Goal: Task Accomplishment & Management: Manage account settings

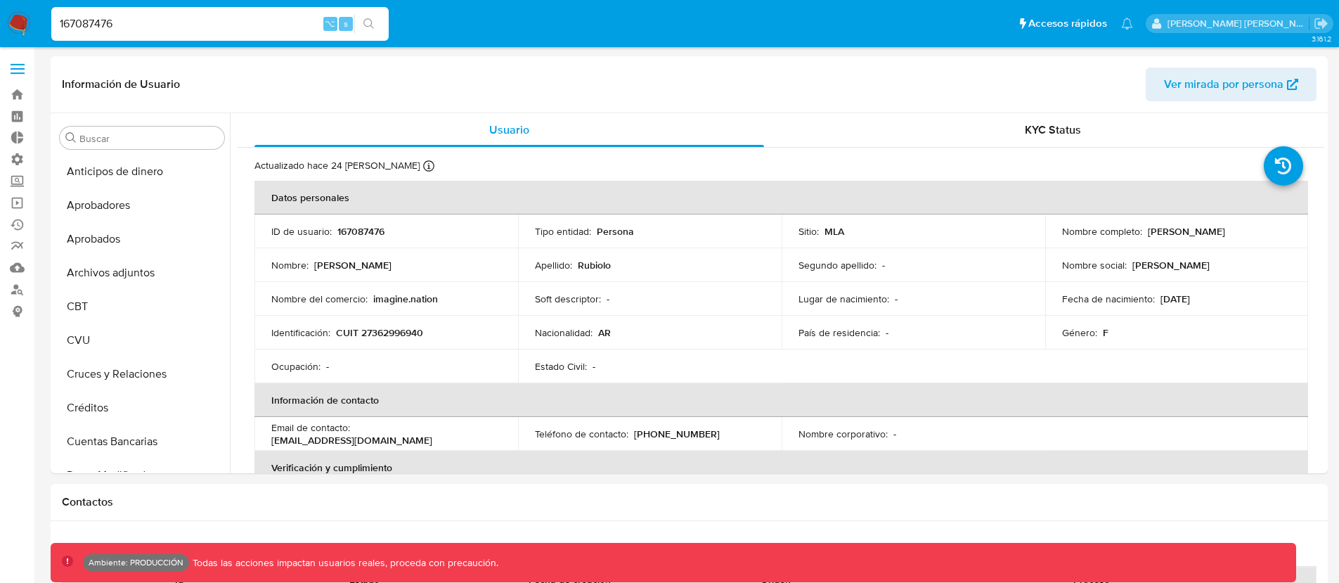
select select "10"
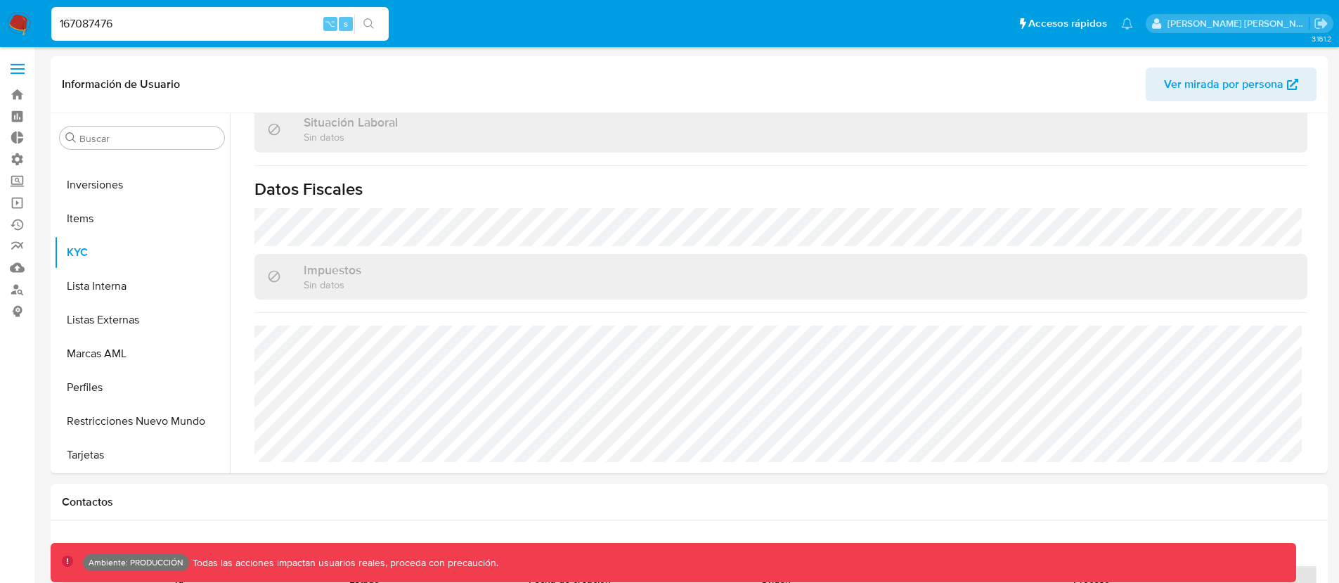
click at [18, 59] on label at bounding box center [17, 69] width 35 height 30
click at [0, 0] on input "checkbox" at bounding box center [0, 0] width 0 height 0
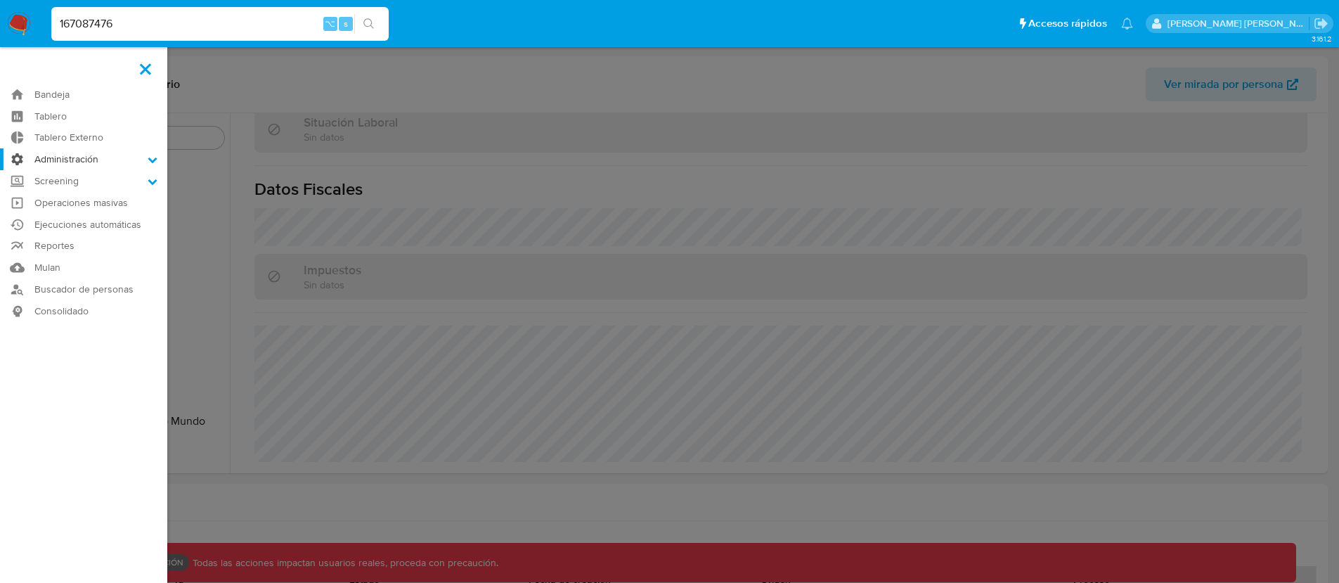
click at [72, 164] on label "Administración" at bounding box center [83, 159] width 167 height 22
click at [0, 0] on input "Administración" at bounding box center [0, 0] width 0 height 0
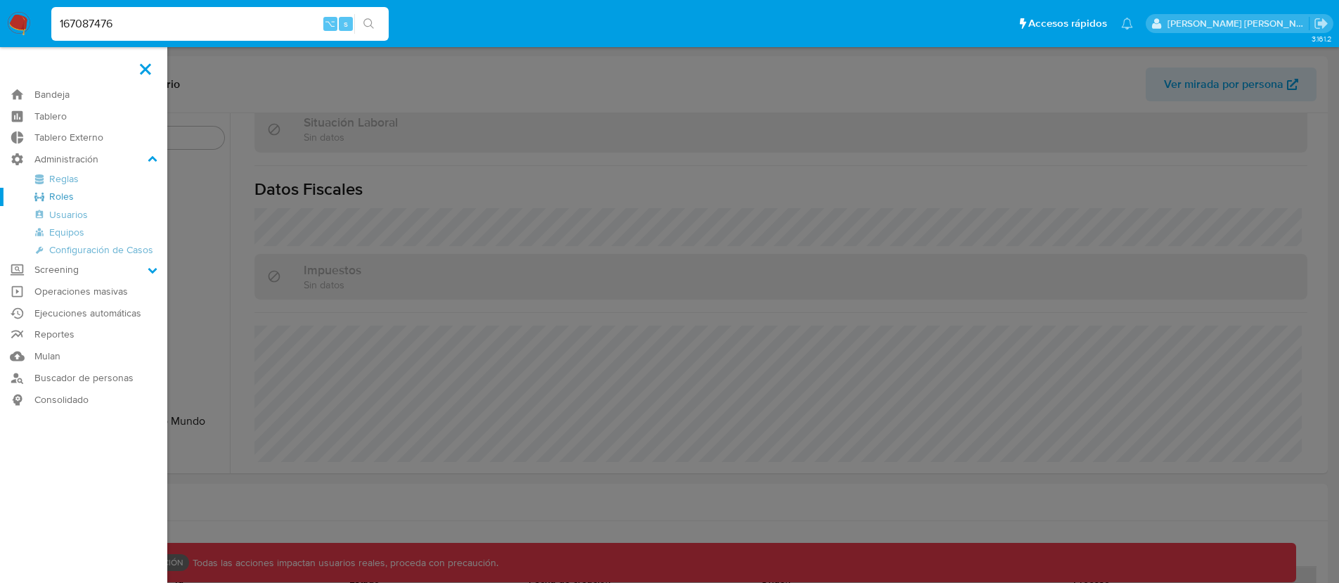
click at [65, 196] on link "Roles" at bounding box center [83, 197] width 167 height 18
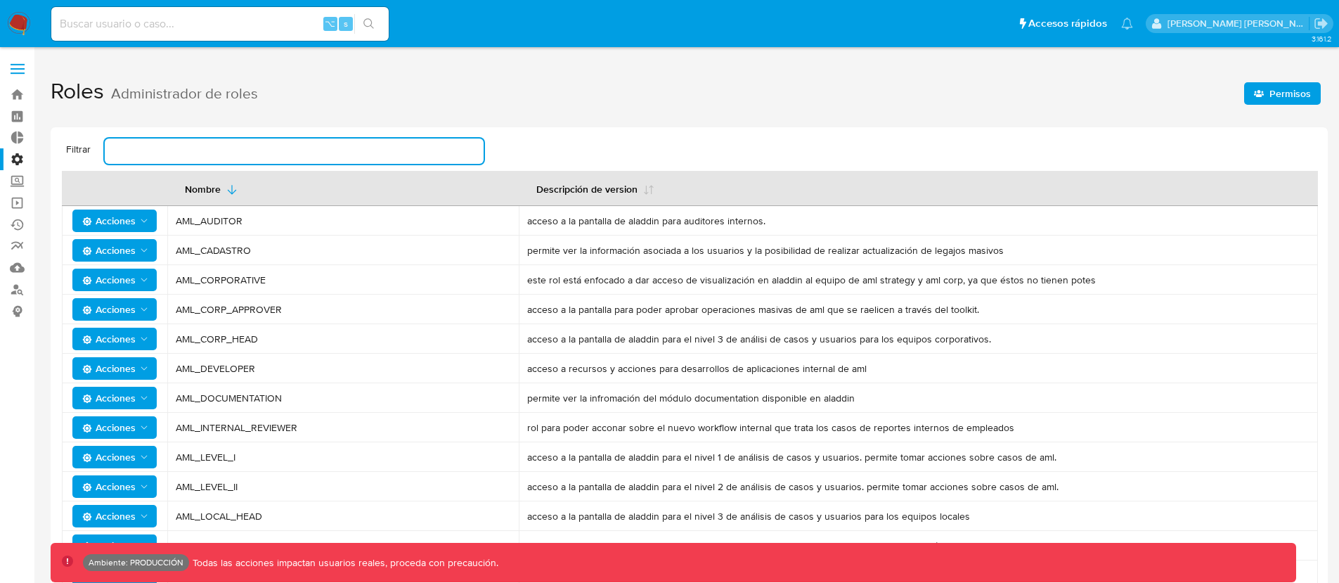
click at [316, 157] on input "text" at bounding box center [294, 151] width 379 height 18
type input "AML_USER_RESTRICTIONS"
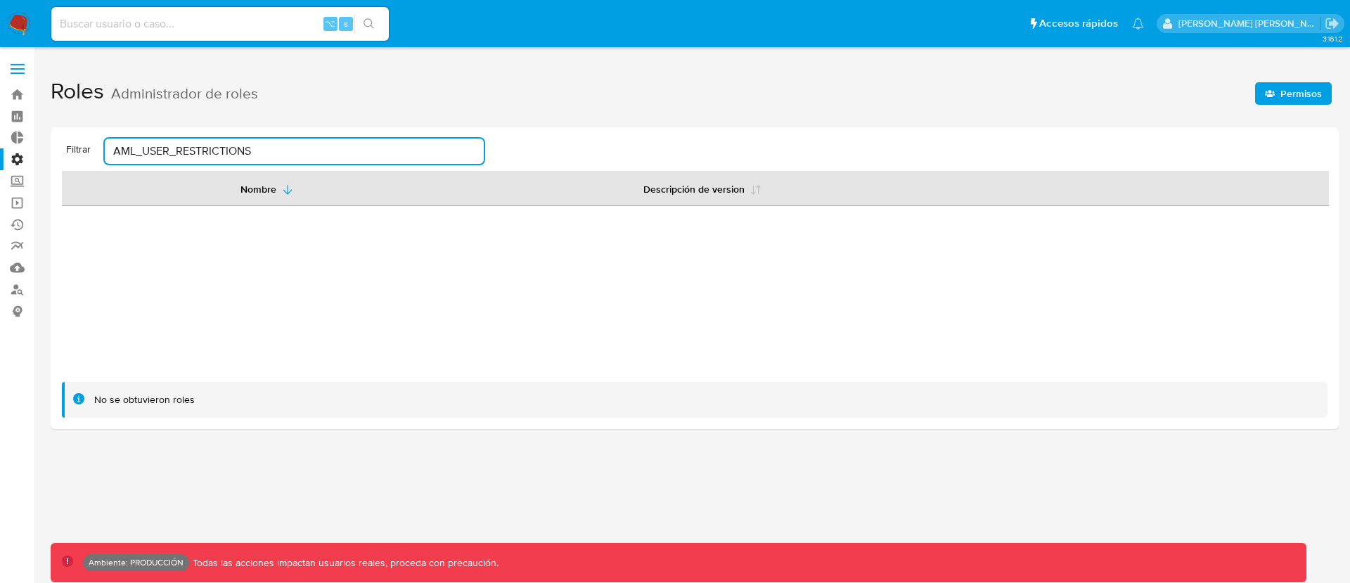
click at [209, 158] on input "AML_USER_RESTRICTIONS" at bounding box center [294, 151] width 379 height 18
click at [1282, 89] on span "Permisos" at bounding box center [1300, 93] width 41 height 22
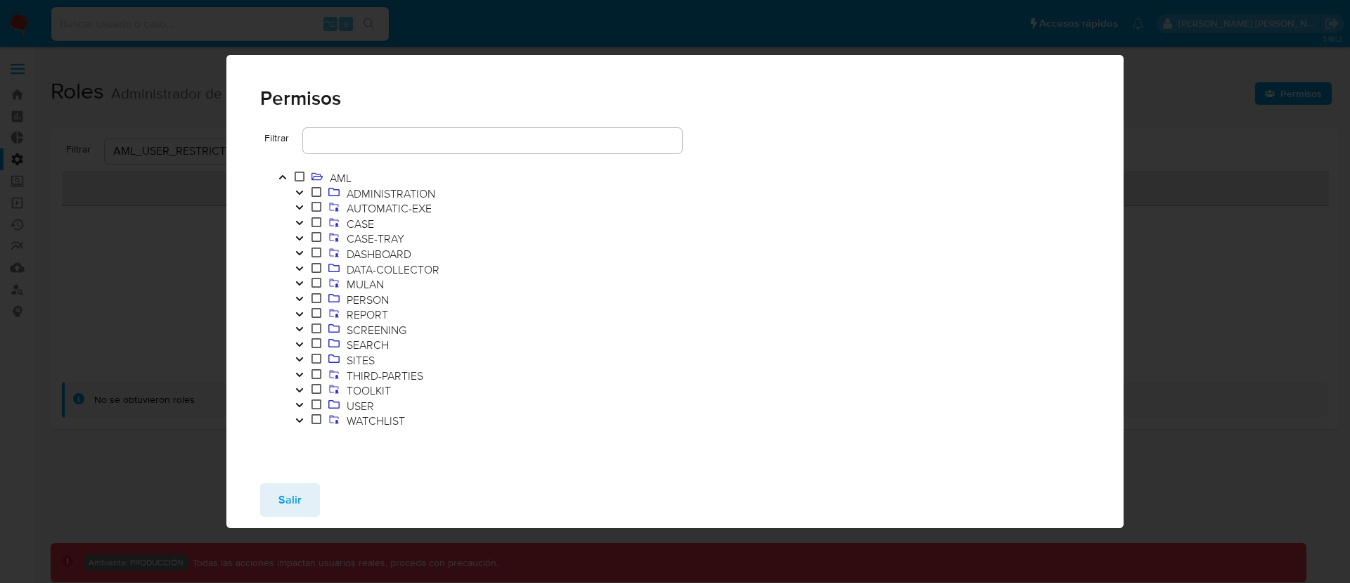
click at [412, 143] on input "text" at bounding box center [492, 140] width 379 height 18
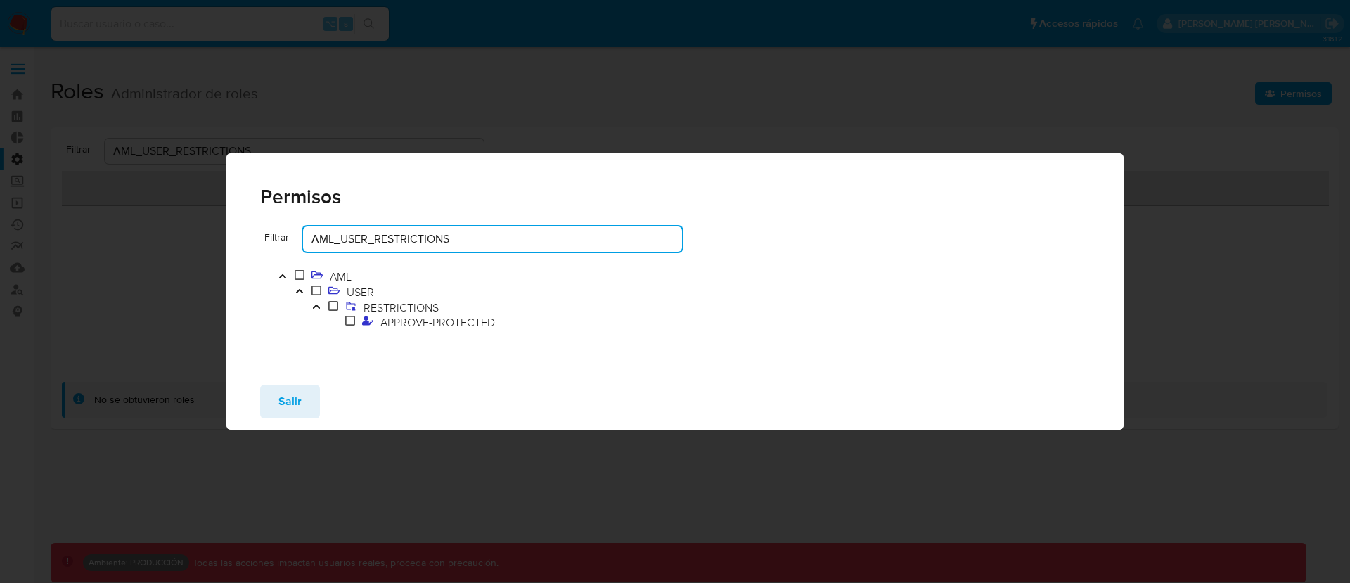
drag, startPoint x: 460, startPoint y: 241, endPoint x: 375, endPoint y: 242, distance: 85.1
click at [375, 242] on input "AML_USER_RESTRICTIONS" at bounding box center [492, 239] width 379 height 18
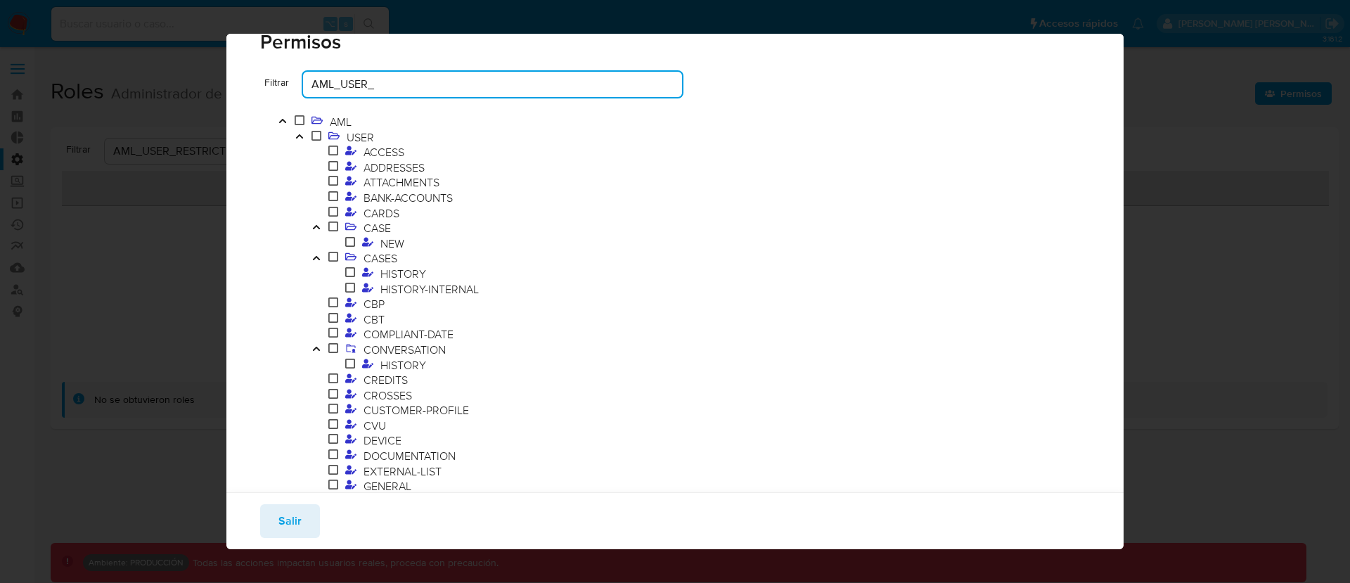
type input "AML_USER_"
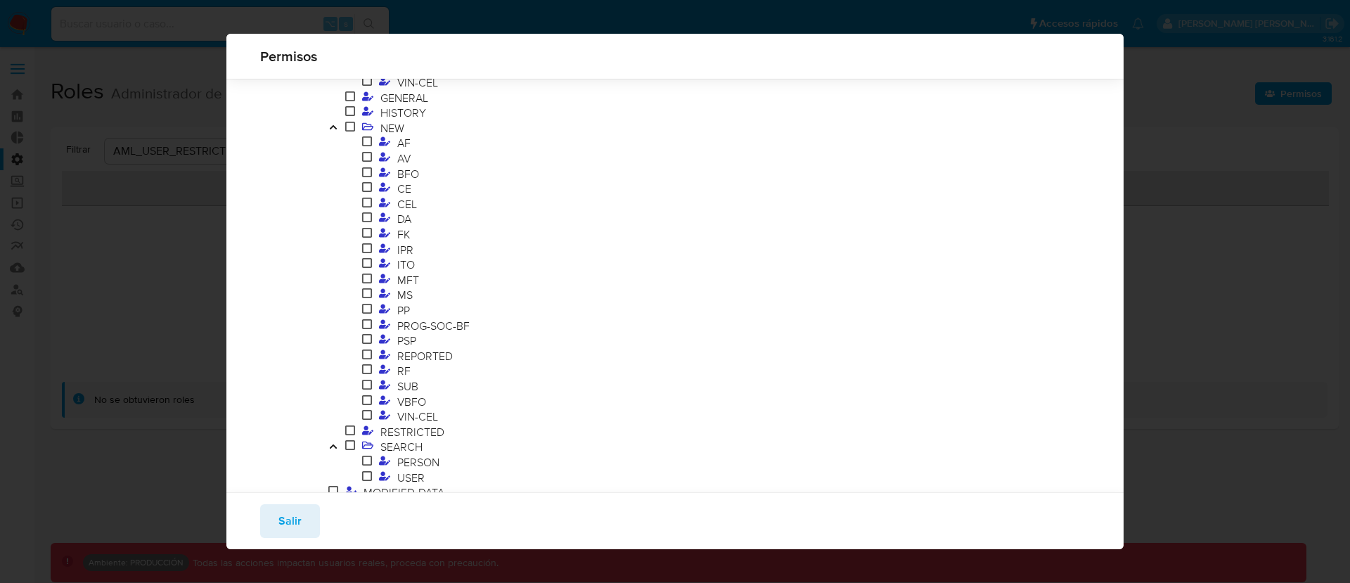
scroll to position [880, 0]
